Goal: Check status

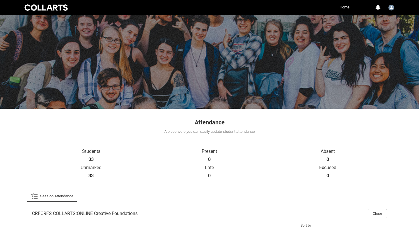
click at [348, 8] on link "Home" at bounding box center [344, 7] width 13 height 9
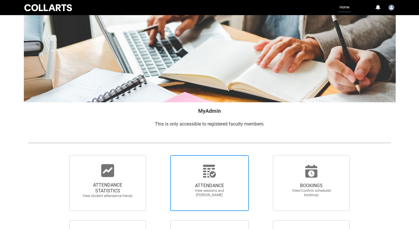
click at [208, 188] on span "ATTENDANCE" at bounding box center [209, 186] width 51 height 6
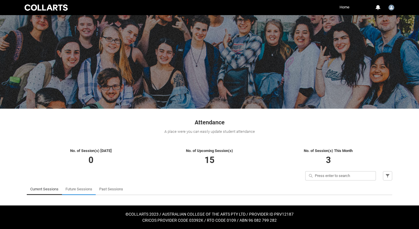
click at [83, 189] on link "Future Sessions" at bounding box center [78, 189] width 27 height 12
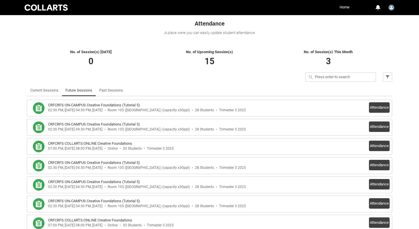
scroll to position [116, 0]
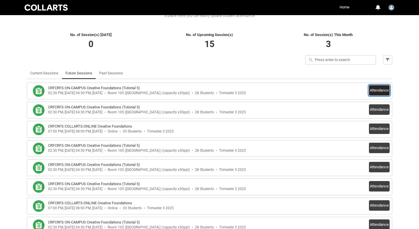
click at [376, 90] on button "Attendance" at bounding box center [379, 90] width 21 height 10
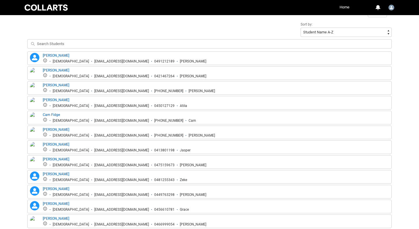
scroll to position [208, 0]
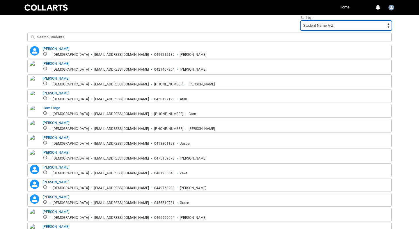
click at [329, 25] on select "Student Name A-Z Student Name Z-A Student Last Name A-Z Student Last Name Z-A" at bounding box center [345, 25] width 91 height 9
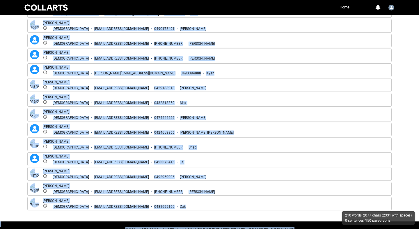
scroll to position [472, 0]
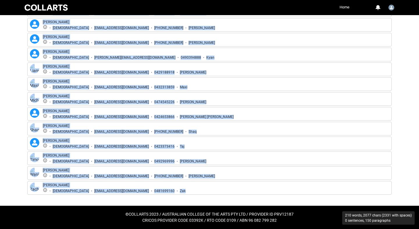
drag, startPoint x: 41, startPoint y: 47, endPoint x: 178, endPoint y: 192, distance: 198.6
copy div "[PERSON_NAME] [DEMOGRAPHIC_DATA] [EMAIL_ADDRESS][DOMAIN_NAME] 0491212189 [PERSO…"
click at [178, 77] on div "[PERSON_NAME] [DEMOGRAPHIC_DATA] [EMAIL_ADDRESS][DOMAIN_NAME] 0432313859 Maxi" at bounding box center [209, 84] width 364 height 14
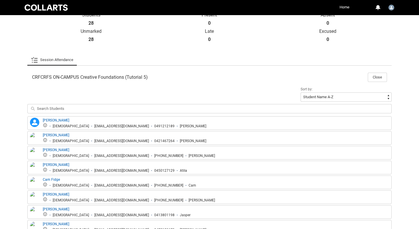
scroll to position [86, 0]
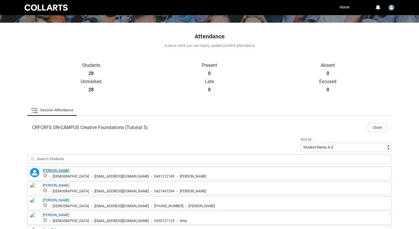
click at [56, 170] on link "[PERSON_NAME]" at bounding box center [56, 171] width 26 height 4
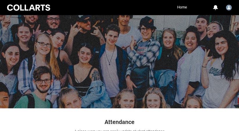
scroll to position [0, 0]
